Goal: Check status

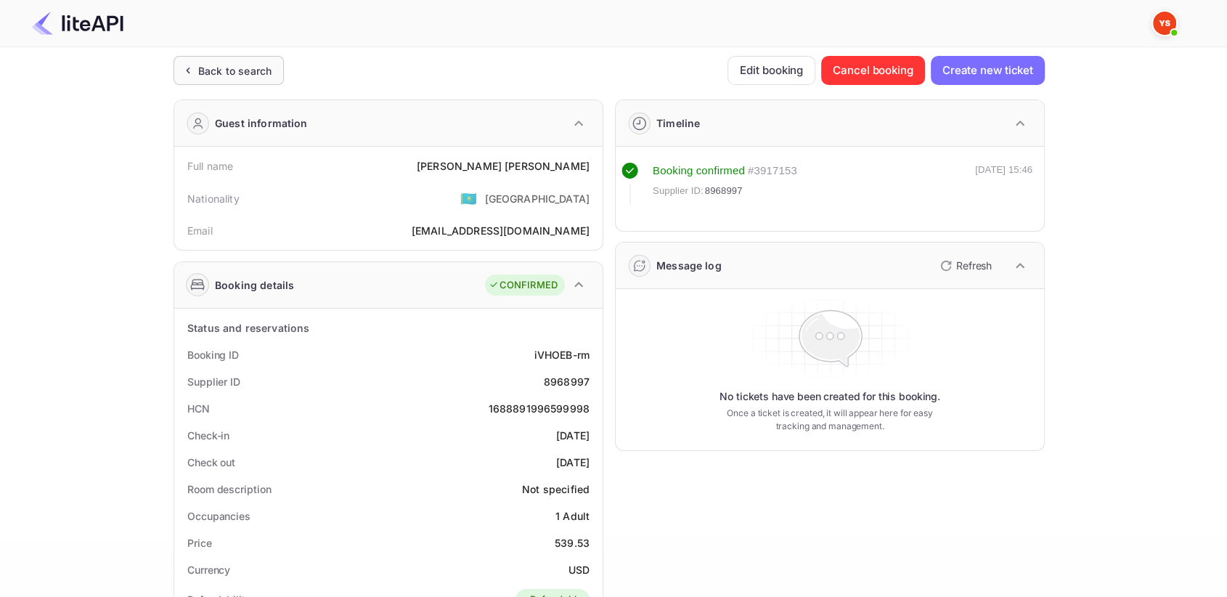
click at [200, 72] on div "Back to search" at bounding box center [234, 70] width 73 height 15
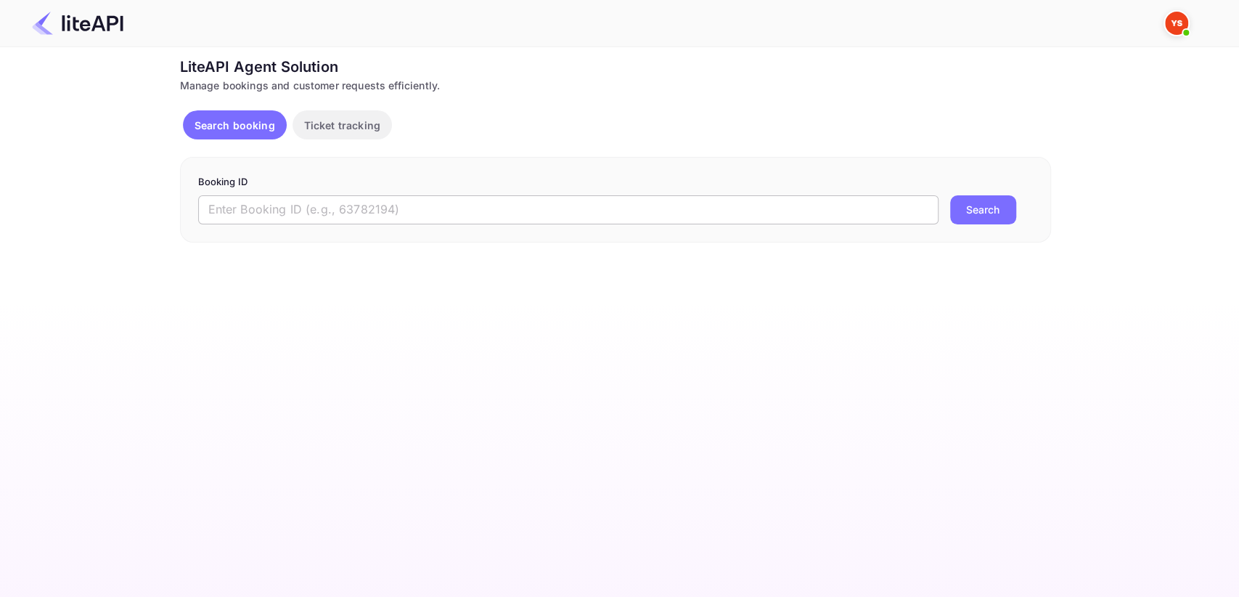
click at [480, 209] on input "text" at bounding box center [568, 209] width 740 height 29
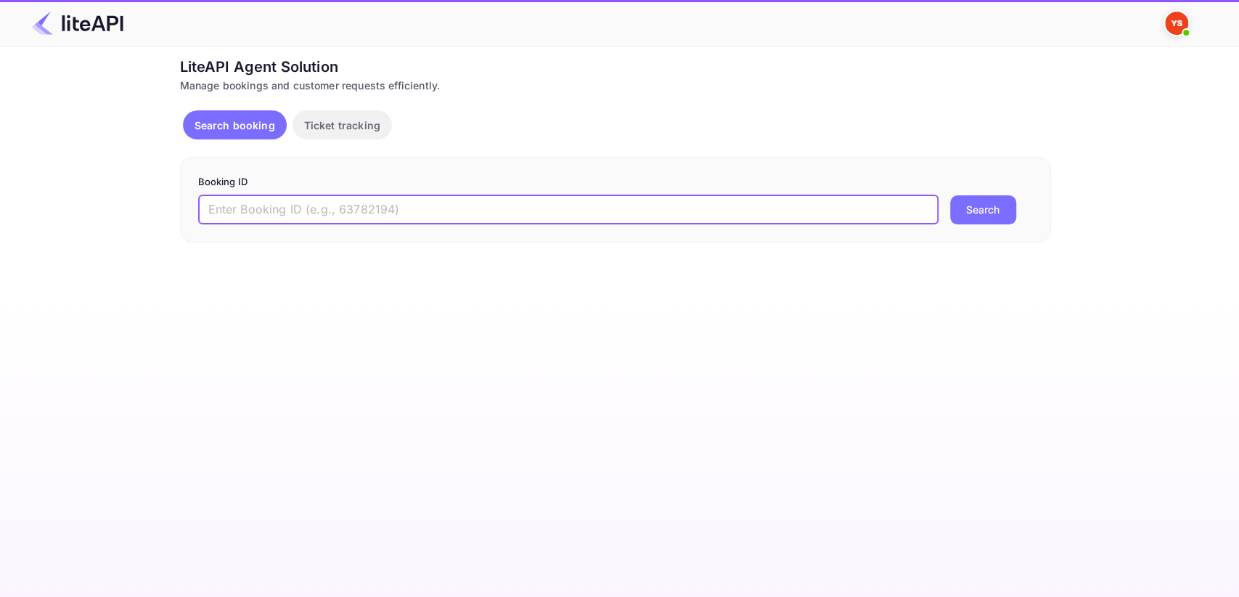
paste input "9040383"
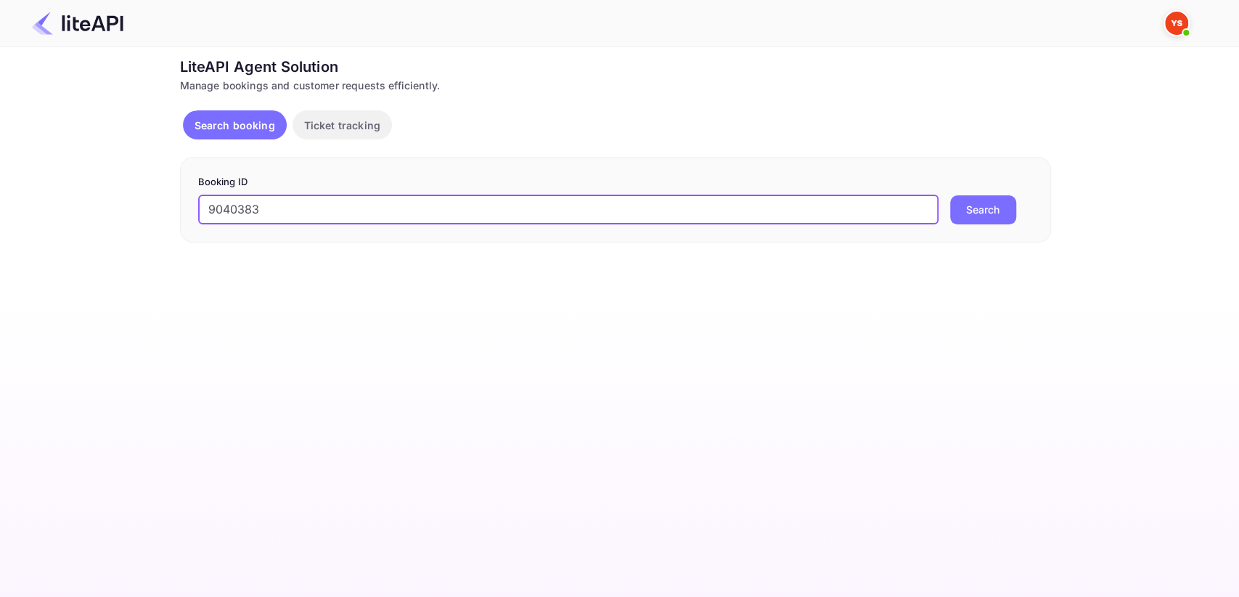
type input "9040383"
click at [973, 215] on button "Search" at bounding box center [983, 209] width 66 height 29
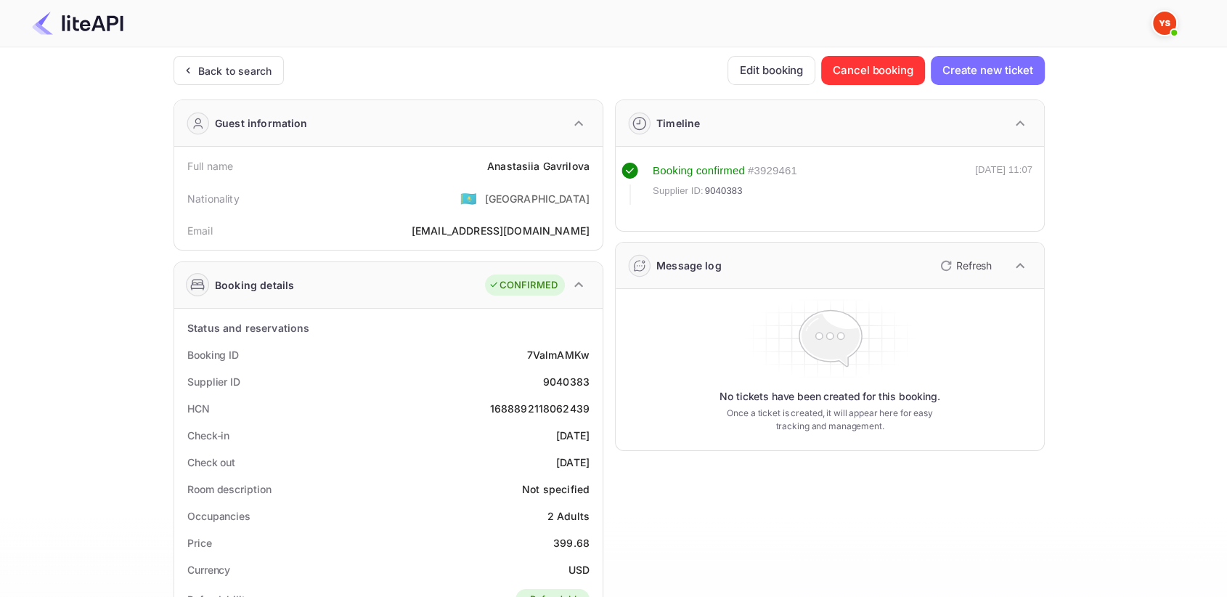
click at [563, 378] on div "9040383" at bounding box center [566, 381] width 46 height 15
copy div "9040383"
drag, startPoint x: 499, startPoint y: 161, endPoint x: 589, endPoint y: 159, distance: 90.0
click at [589, 159] on div "Full name [PERSON_NAME]" at bounding box center [388, 165] width 417 height 27
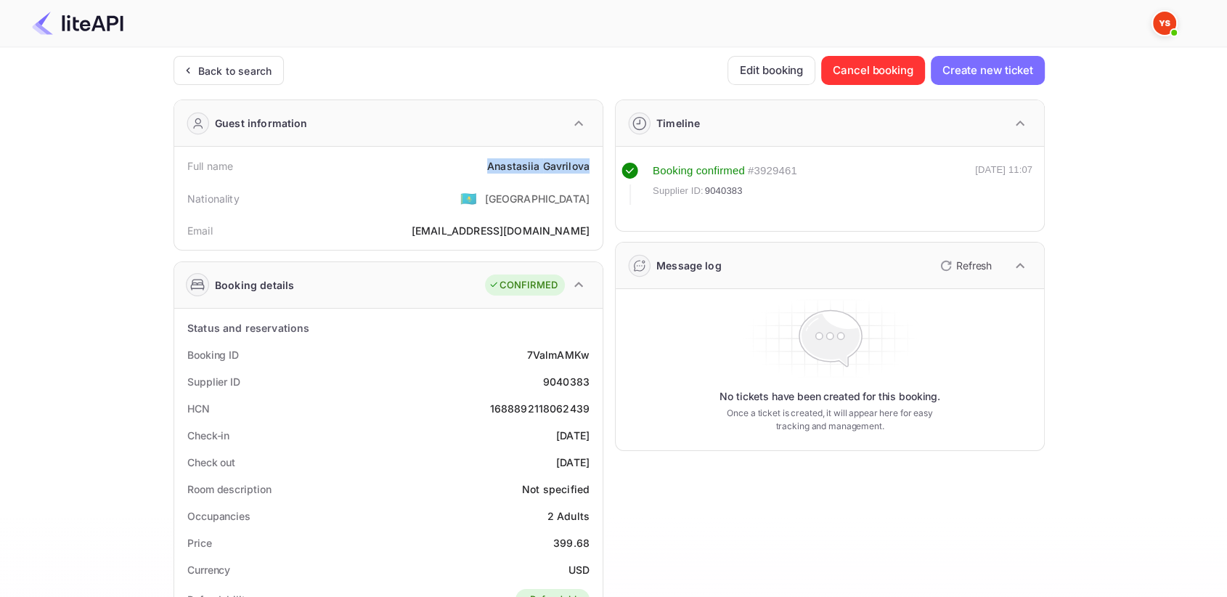
copy div "[PERSON_NAME]"
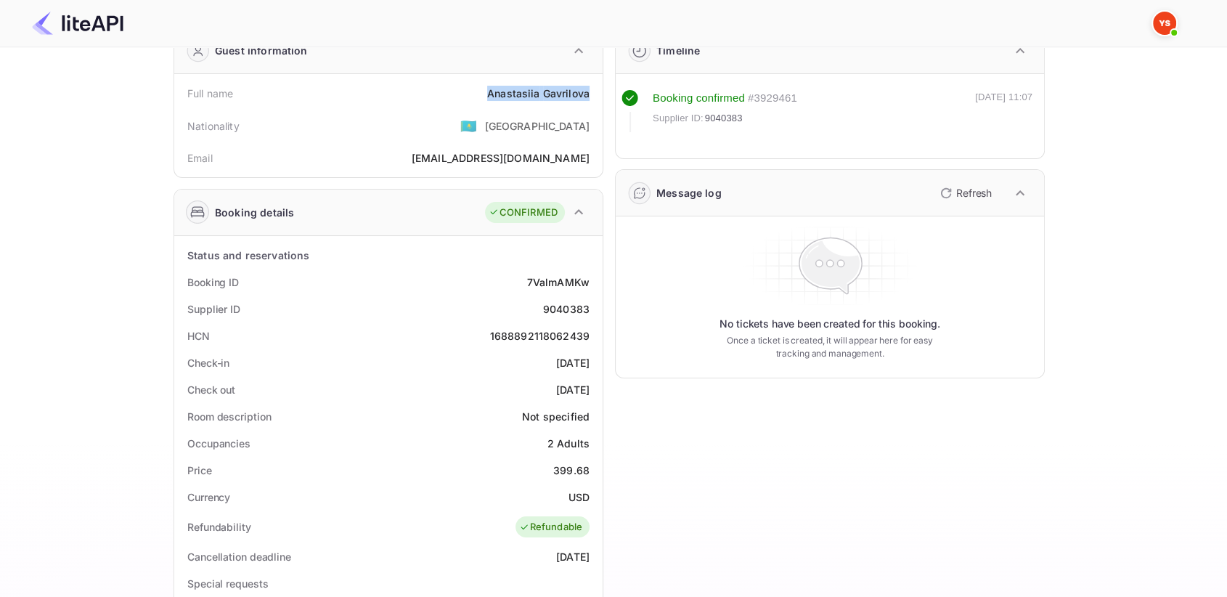
scroll to position [81, 0]
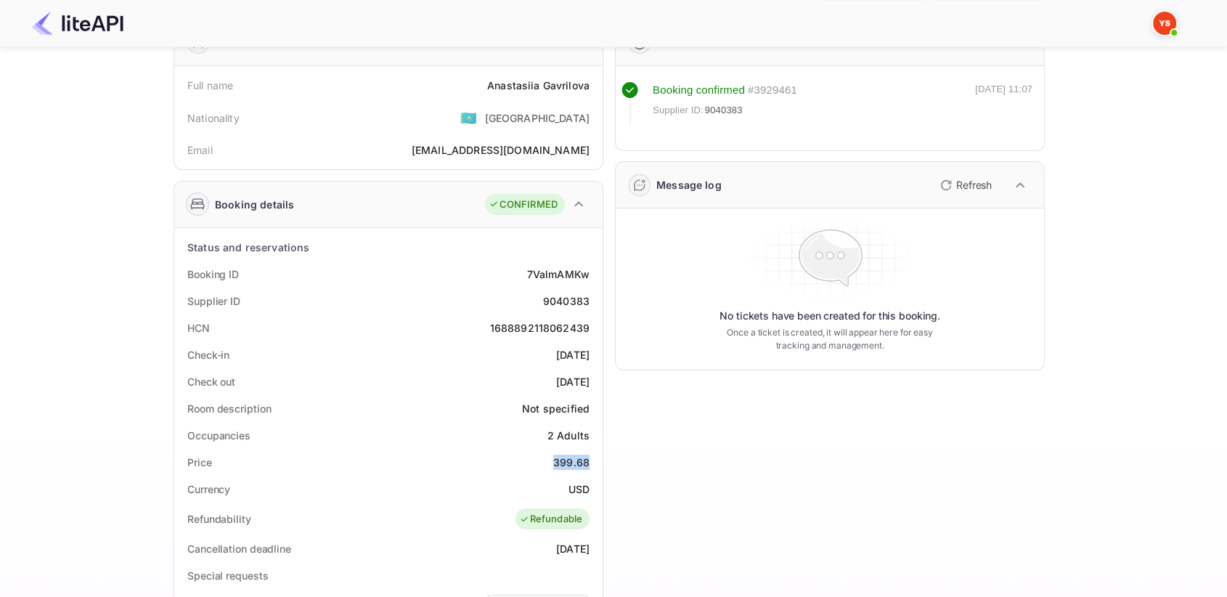
drag, startPoint x: 544, startPoint y: 462, endPoint x: 591, endPoint y: 459, distance: 46.6
click at [591, 459] on div "Price 399.68" at bounding box center [388, 462] width 417 height 27
copy div "399.68"
